Goal: Check status: Check status

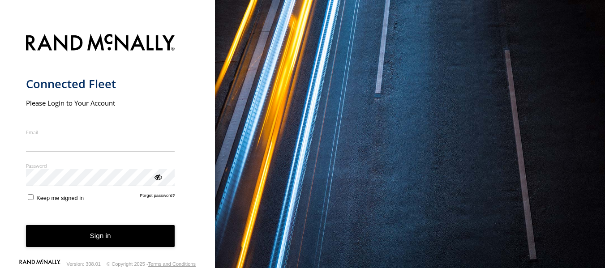
type input "**********"
click at [107, 238] on button "Sign in" at bounding box center [100, 236] width 149 height 22
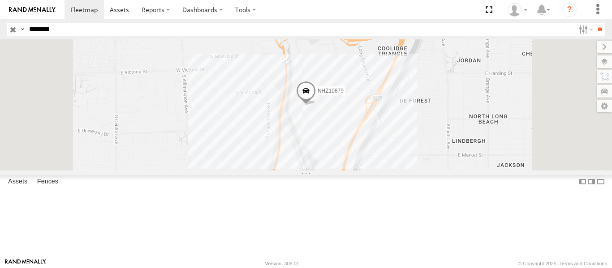
type input "********"
click at [594, 23] on input "**" at bounding box center [599, 29] width 10 height 13
click at [0, 0] on span at bounding box center [0, 0] width 0 height 0
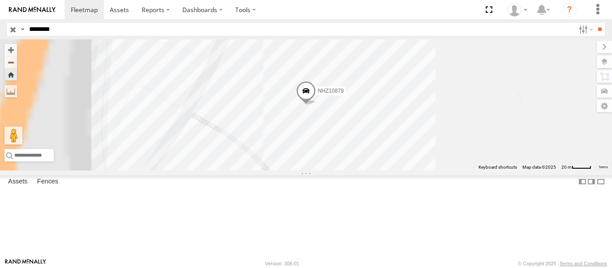
click at [0, 0] on span at bounding box center [0, 0] width 0 height 0
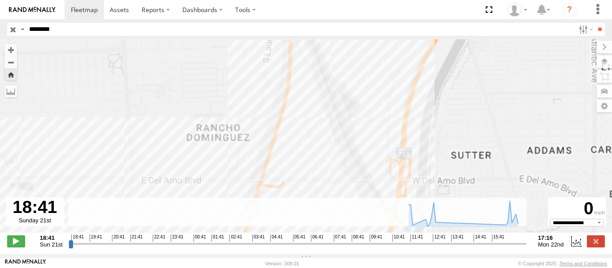
drag, startPoint x: 326, startPoint y: 107, endPoint x: 326, endPoint y: 130, distance: 23.3
click at [326, 130] on div "NHZ10879" at bounding box center [306, 140] width 612 height 203
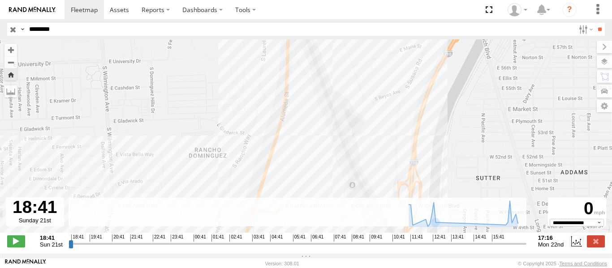
click at [462, 242] on span "13:41" at bounding box center [457, 238] width 13 height 7
click at [456, 248] on input "range" at bounding box center [298, 244] width 458 height 9
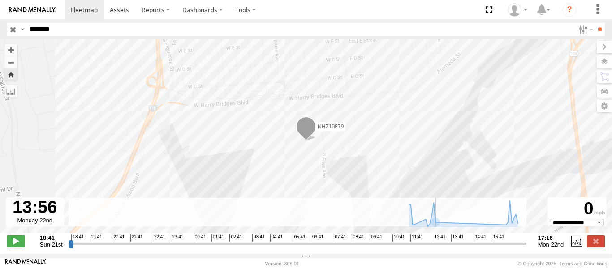
click at [478, 248] on input "range" at bounding box center [298, 244] width 458 height 9
click at [489, 247] on input "range" at bounding box center [298, 244] width 458 height 9
click at [497, 245] on input "range" at bounding box center [298, 244] width 458 height 9
click at [480, 248] on input "range" at bounding box center [298, 244] width 458 height 9
click at [471, 248] on input "range" at bounding box center [298, 244] width 458 height 9
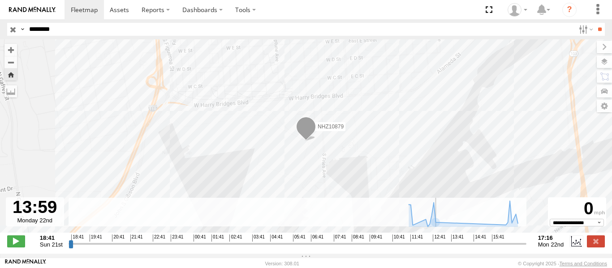
click at [457, 248] on input "range" at bounding box center [298, 244] width 458 height 9
click at [460, 248] on input "range" at bounding box center [298, 244] width 458 height 9
click at [455, 248] on input "range" at bounding box center [298, 244] width 458 height 9
click at [445, 248] on input "range" at bounding box center [298, 244] width 458 height 9
click at [441, 248] on input "range" at bounding box center [298, 244] width 458 height 9
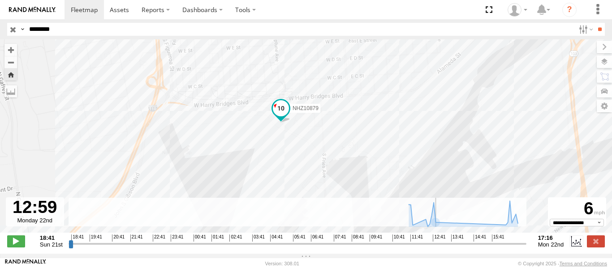
click at [437, 248] on input "range" at bounding box center [298, 244] width 458 height 9
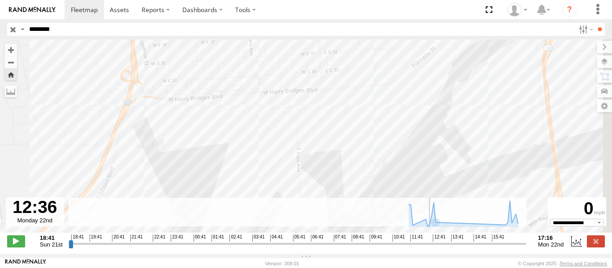
click at [429, 248] on input "range" at bounding box center [298, 244] width 458 height 9
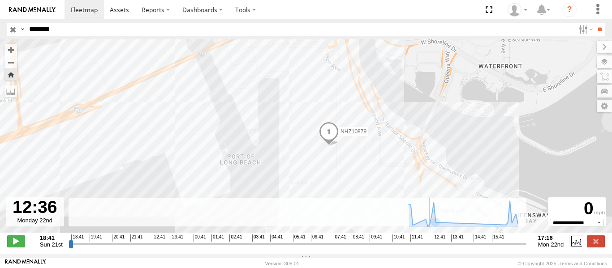
click at [435, 248] on input "range" at bounding box center [298, 244] width 458 height 9
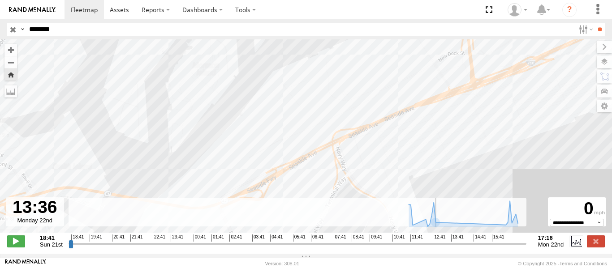
click at [450, 247] on input "range" at bounding box center [298, 244] width 458 height 9
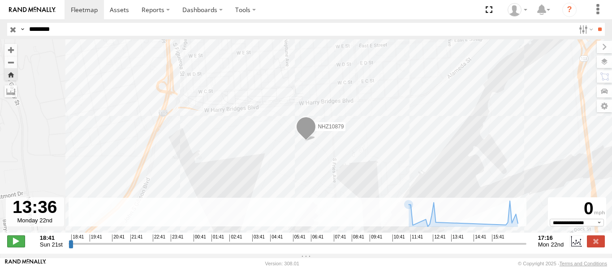
click at [18, 247] on span at bounding box center [16, 242] width 18 height 12
click at [470, 245] on input "range" at bounding box center [298, 244] width 458 height 9
click at [497, 245] on input "range" at bounding box center [298, 244] width 458 height 9
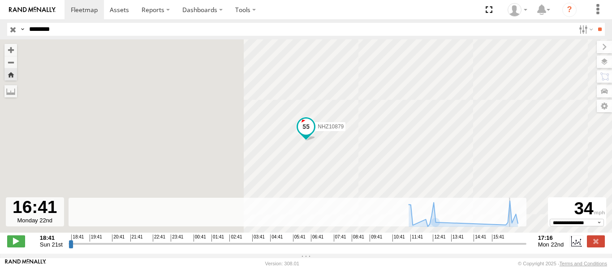
click at [511, 248] on input "range" at bounding box center [298, 244] width 458 height 9
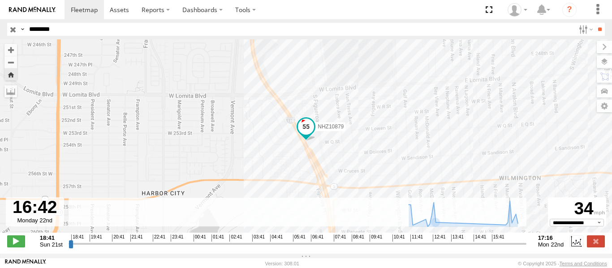
click at [506, 248] on input "range" at bounding box center [298, 244] width 458 height 9
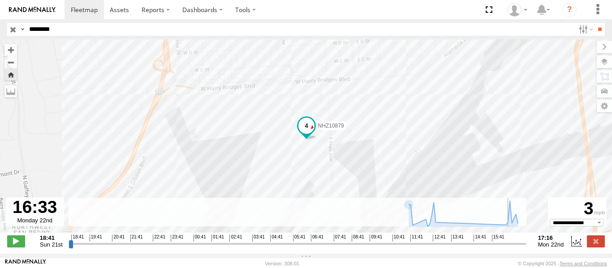
type input "**********"
